Goal: Task Accomplishment & Management: Use online tool/utility

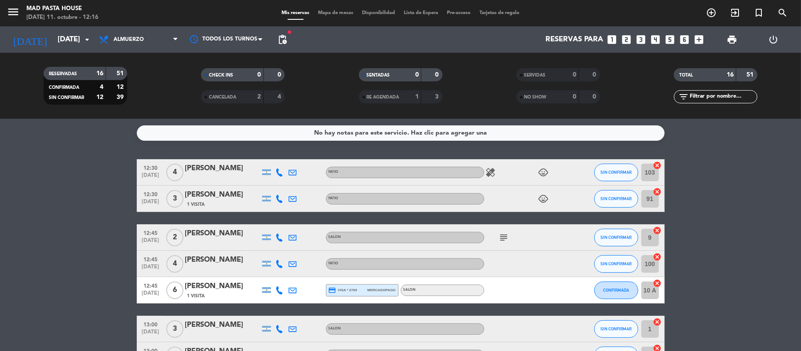
click at [496, 169] on span "healing" at bounding box center [490, 172] width 13 height 11
click at [495, 170] on icon "healing" at bounding box center [490, 172] width 11 height 11
click at [507, 236] on icon "subject" at bounding box center [504, 237] width 11 height 11
click at [505, 238] on icon "subject" at bounding box center [504, 237] width 11 height 11
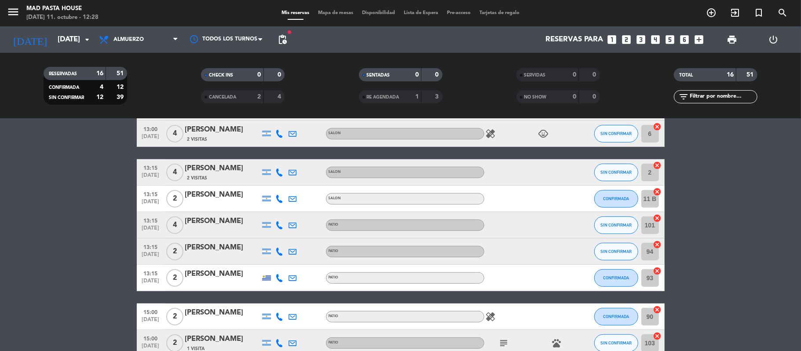
scroll to position [323, 0]
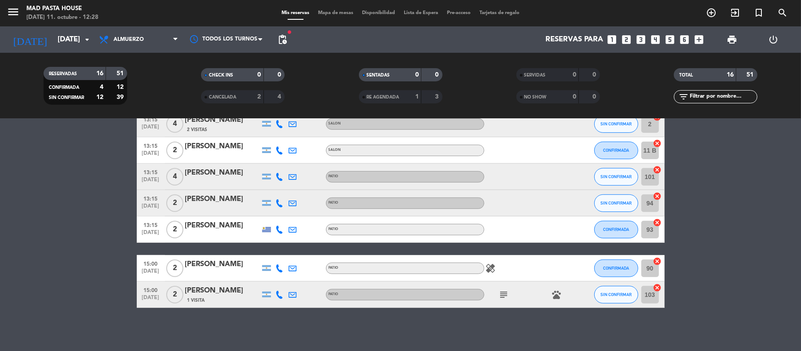
click at [502, 295] on icon "subject" at bounding box center [504, 294] width 11 height 11
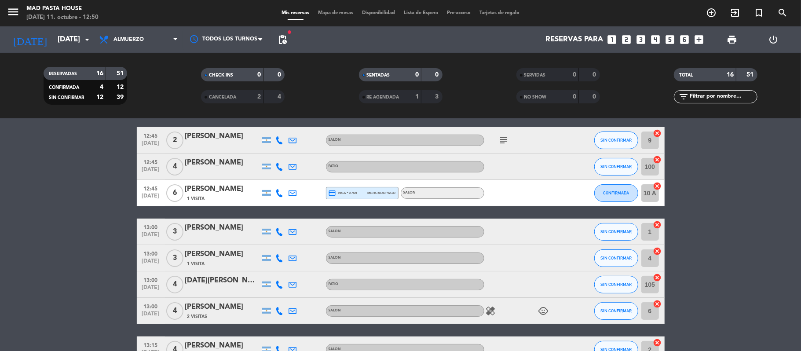
scroll to position [0, 0]
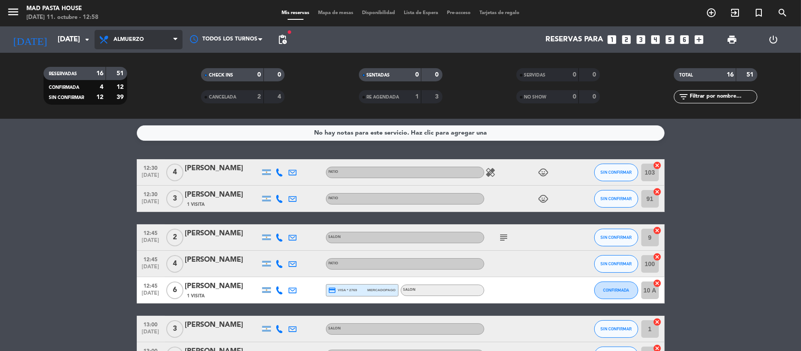
click at [145, 39] on span "Almuerzo" at bounding box center [139, 39] width 88 height 19
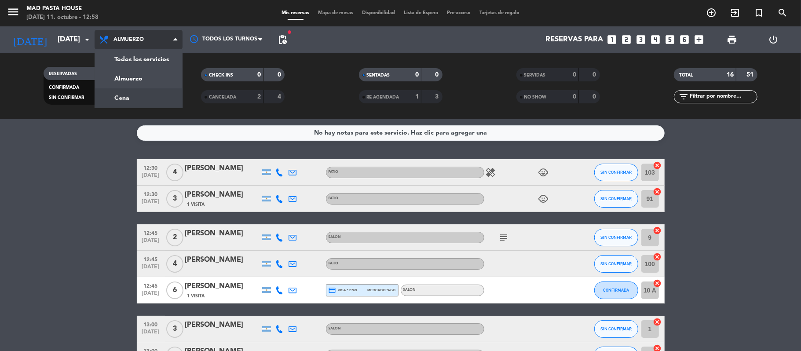
click at [146, 102] on div "menu Mad Pasta House [DATE] 11. octubre - 12:58 Mis reservas Mapa de mesas Disp…" at bounding box center [400, 59] width 801 height 119
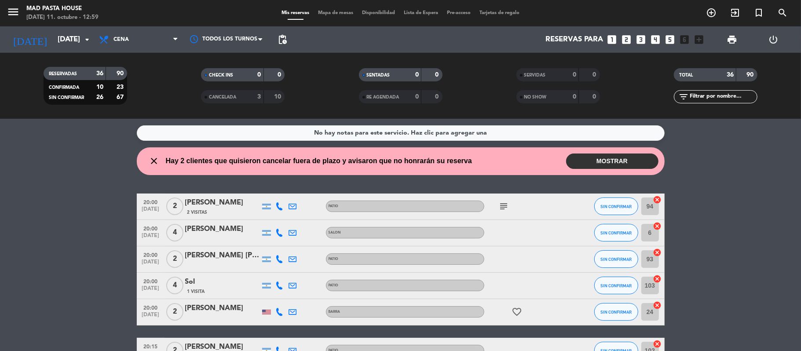
click at [337, 12] on span "Mapa de mesas" at bounding box center [336, 13] width 44 height 5
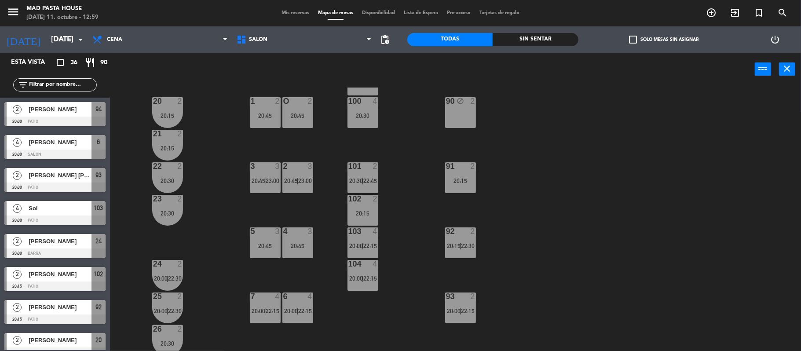
scroll to position [58, 0]
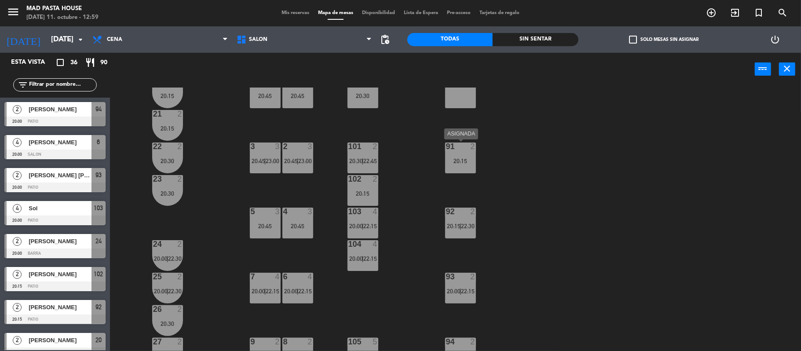
click at [455, 158] on div "20:15" at bounding box center [460, 161] width 31 height 6
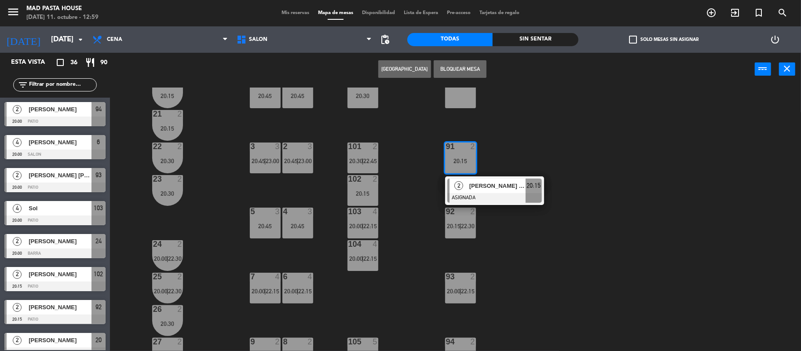
click at [610, 182] on div "100A lock 2 1 2 20:45 O 2 20:45 20 2 20:15 100 4 20:30 90 block 2 21 2 20:15 2 …" at bounding box center [459, 220] width 683 height 265
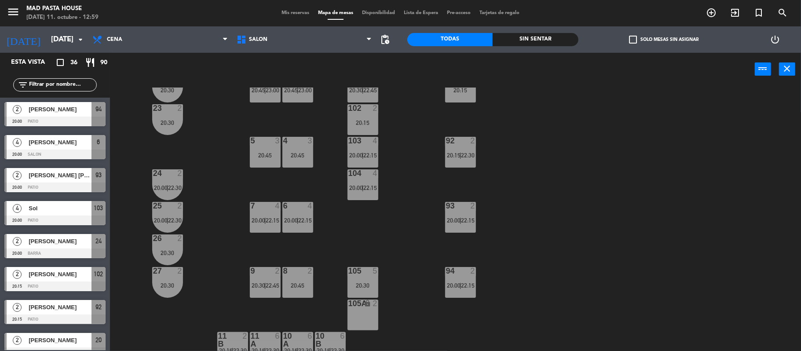
scroll to position [139, 0]
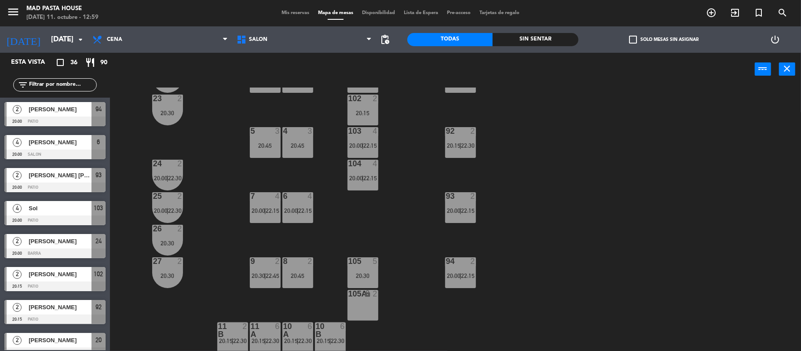
click at [459, 267] on div "94 2 20:00 | 22:15" at bounding box center [460, 272] width 31 height 31
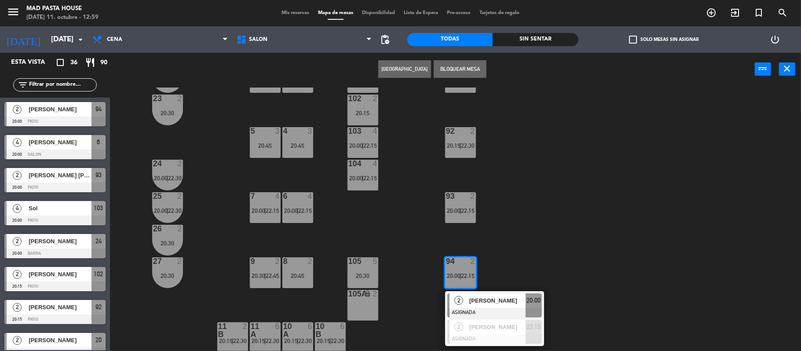
click at [472, 66] on button "Bloquear Mesa" at bounding box center [460, 69] width 53 height 18
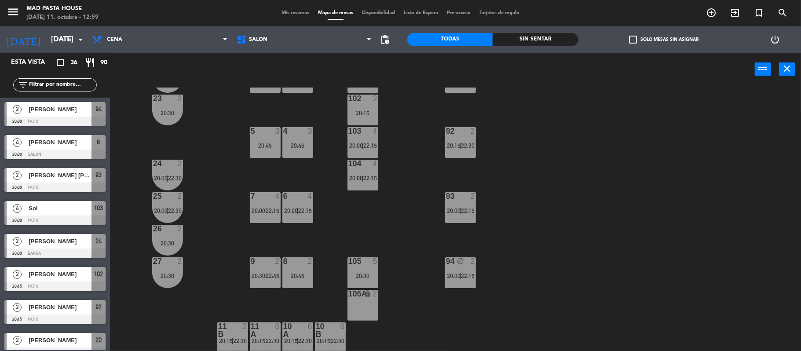
click at [467, 198] on div at bounding box center [460, 196] width 15 height 8
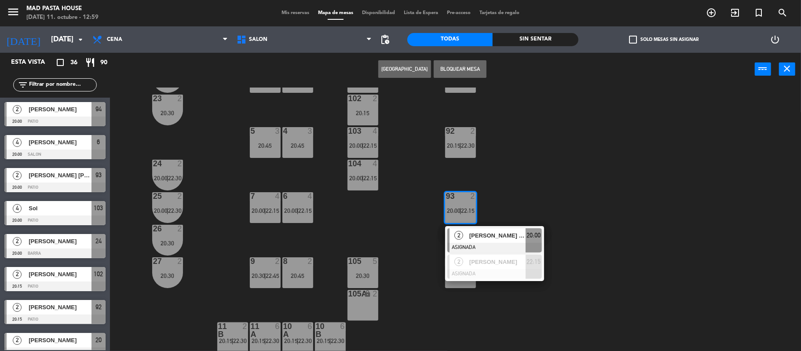
click at [472, 67] on button "Bloquear Mesa" at bounding box center [460, 69] width 53 height 18
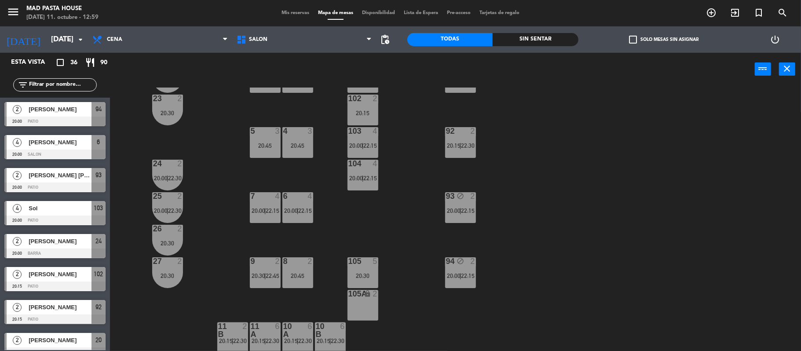
click at [463, 139] on div "92 2 20:15 | 22:30" at bounding box center [460, 142] width 31 height 31
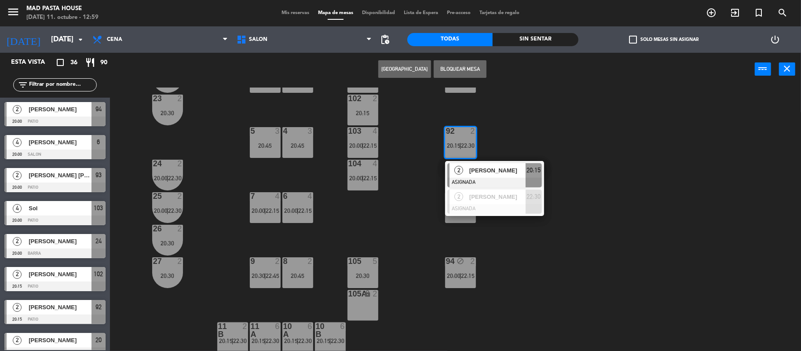
click at [468, 66] on button "Bloquear Mesa" at bounding box center [460, 69] width 53 height 18
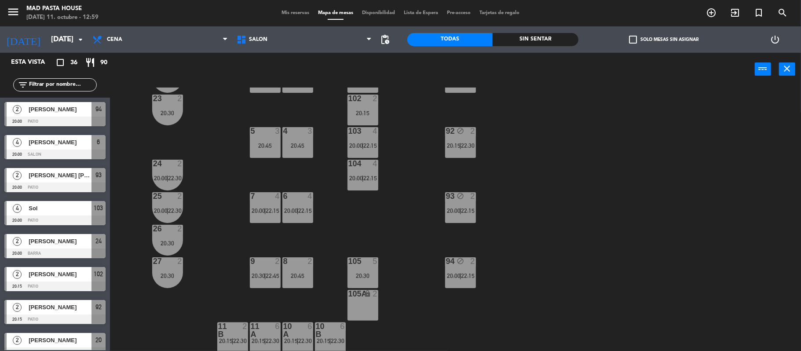
scroll to position [22, 0]
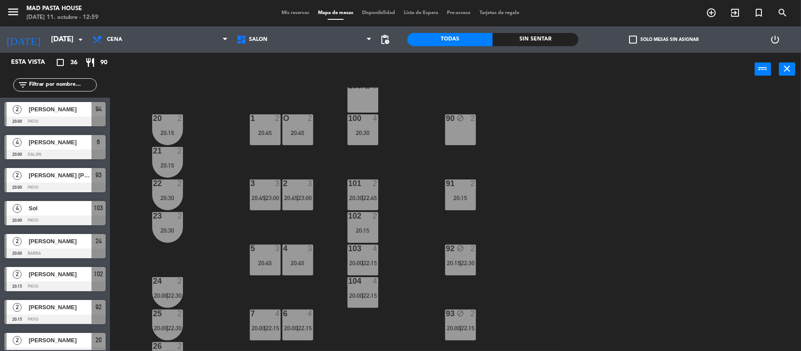
click at [462, 196] on div "20:15" at bounding box center [460, 198] width 31 height 6
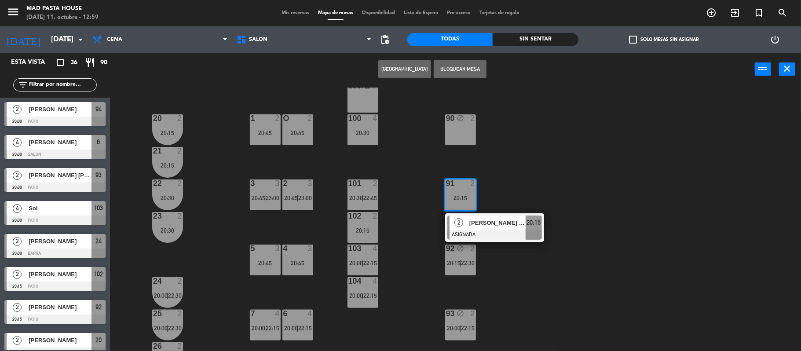
click at [464, 68] on button "Bloquear Mesa" at bounding box center [460, 69] width 53 height 18
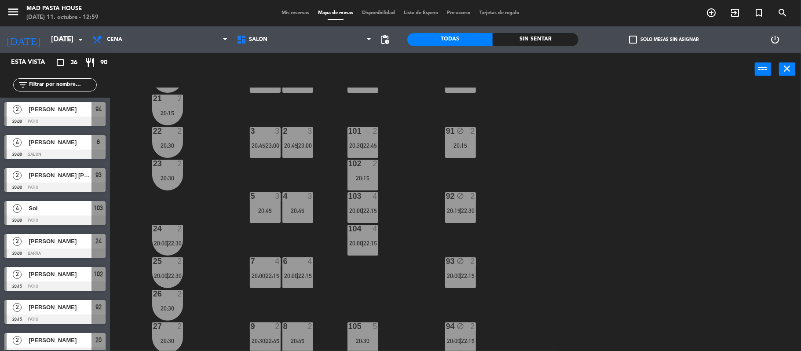
scroll to position [139, 0]
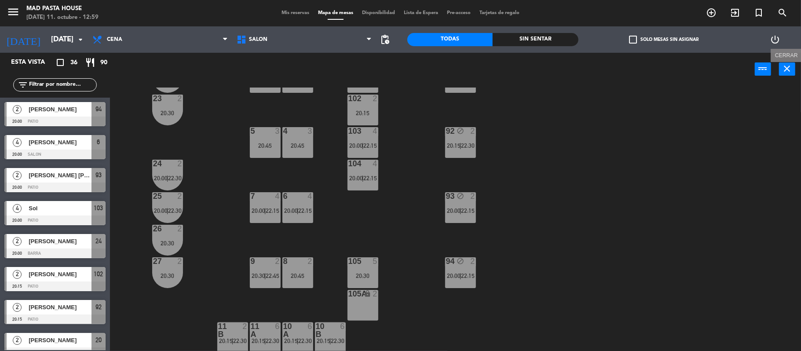
click at [788, 62] on button "close" at bounding box center [787, 68] width 16 height 13
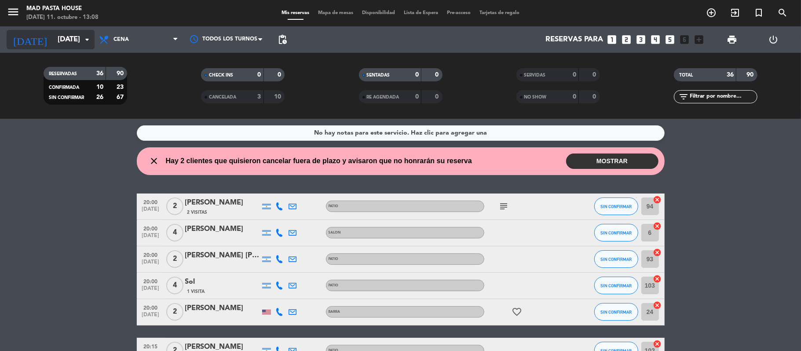
click at [75, 39] on input "[DATE]" at bounding box center [100, 39] width 95 height 17
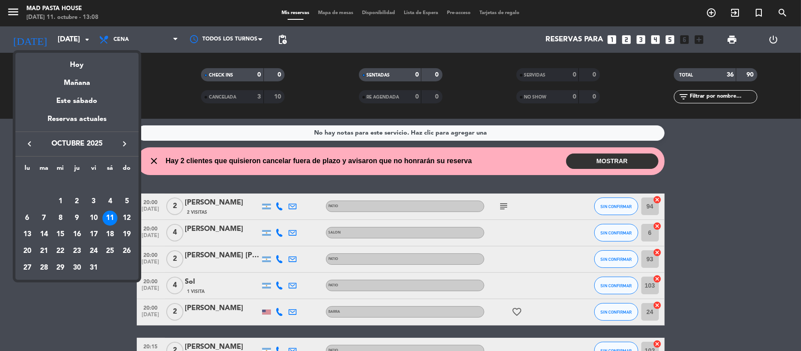
click at [127, 34] on div at bounding box center [400, 175] width 801 height 351
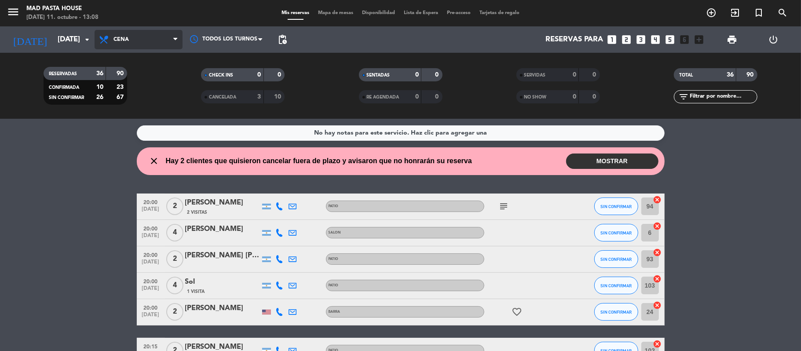
click at [128, 34] on span "Cena" at bounding box center [139, 39] width 88 height 19
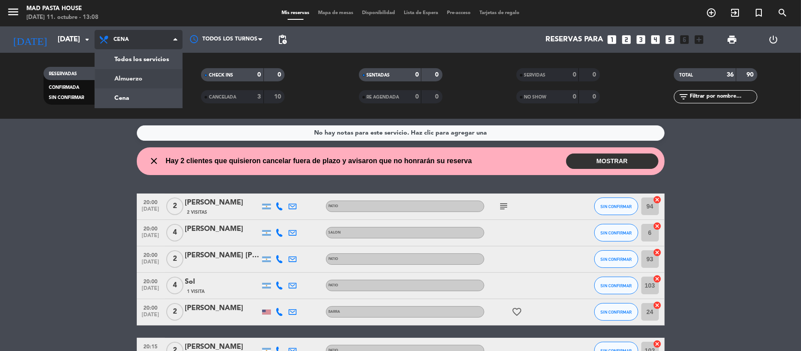
click at [140, 76] on div "menu Mad Pasta House [DATE] 11. octubre - 13:08 Mis reservas Mapa de mesas Disp…" at bounding box center [400, 59] width 801 height 119
